Goal: Book appointment/travel/reservation

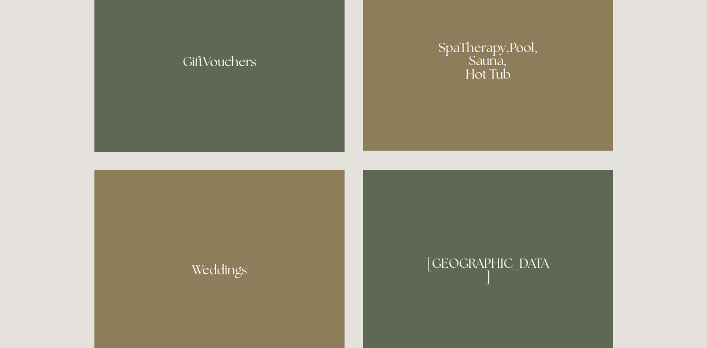
scroll to position [868, 0]
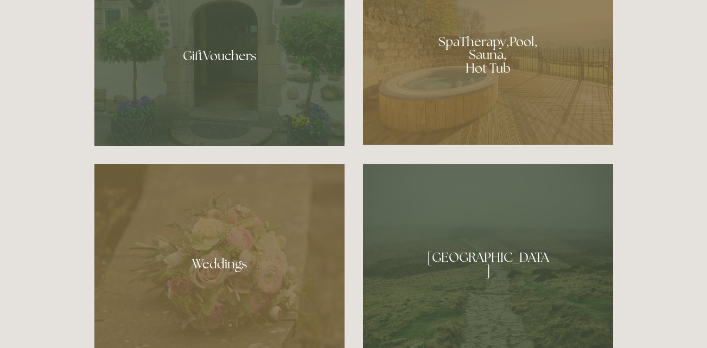
click at [544, 84] on div at bounding box center [488, 51] width 250 height 188
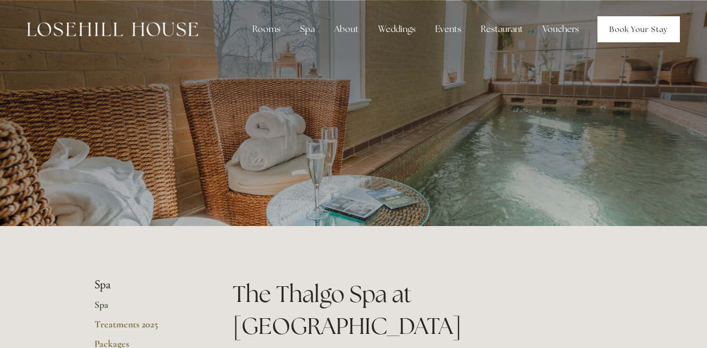
click at [649, 29] on link "Book Your Stay" at bounding box center [638, 29] width 82 height 26
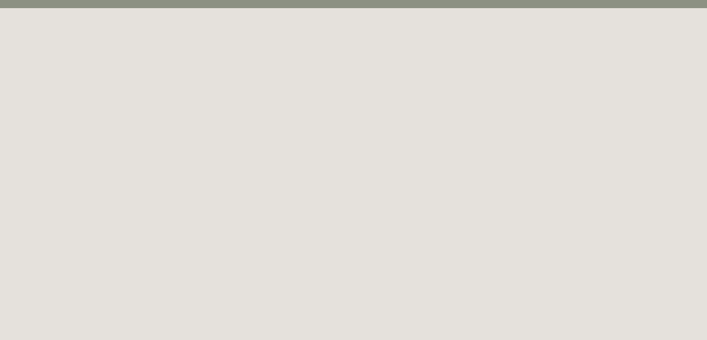
scroll to position [59, 0]
